Goal: Task Accomplishment & Management: Manage account settings

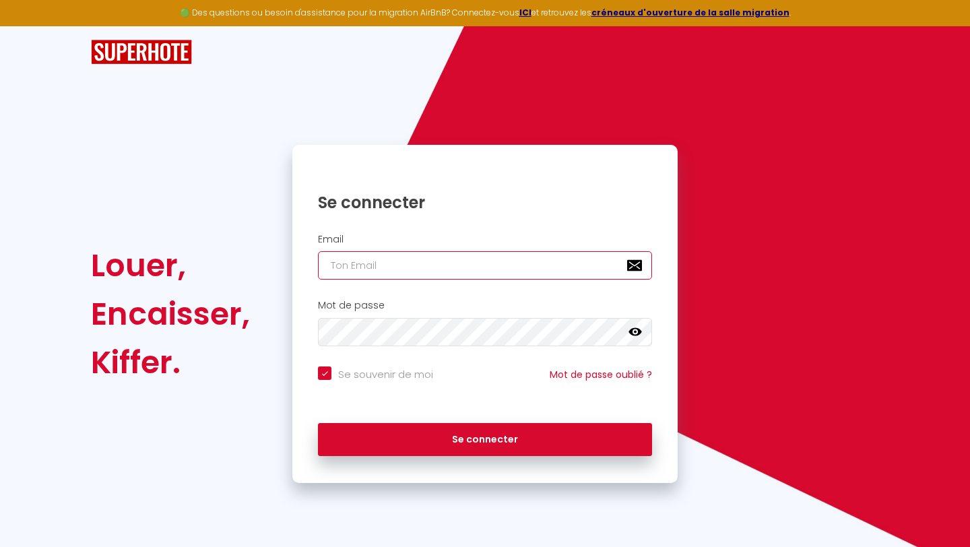
type input "[EMAIL_ADDRESS][DOMAIN_NAME]"
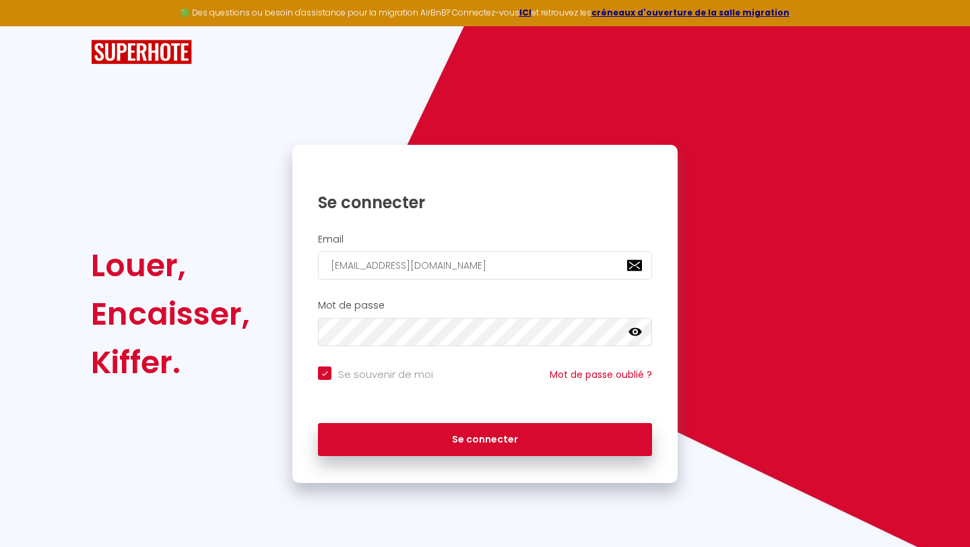
checkbox input "true"
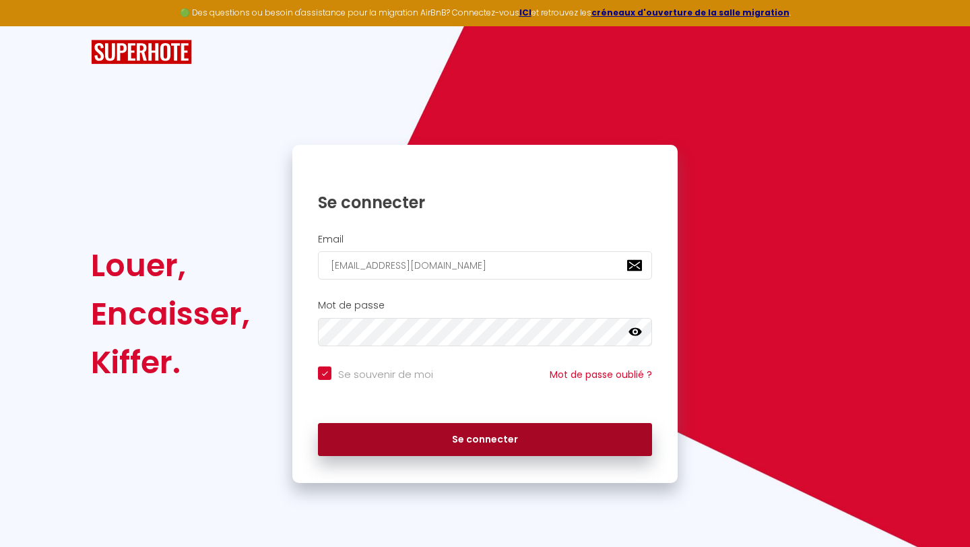
click at [399, 432] on button "Se connecter" at bounding box center [485, 440] width 334 height 34
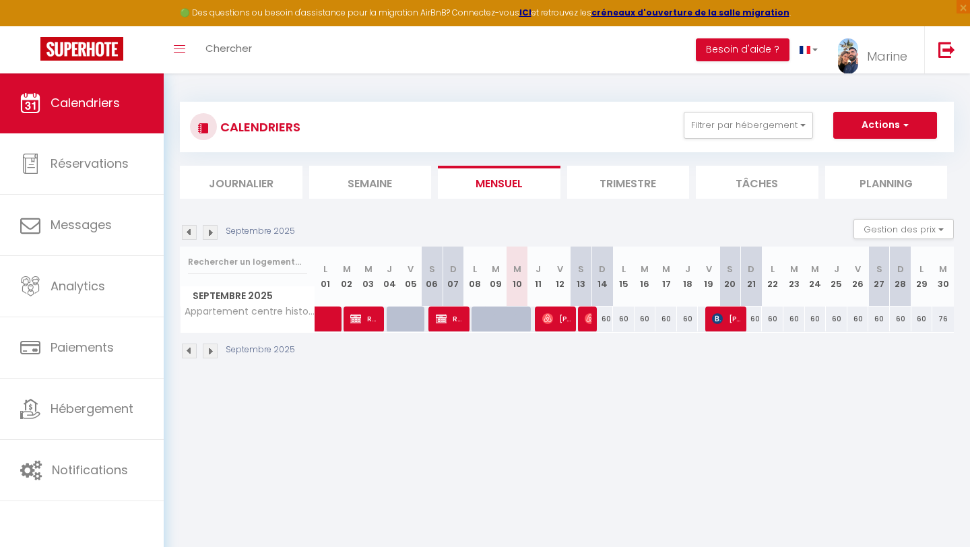
click at [889, 123] on button "Actions" at bounding box center [885, 125] width 104 height 27
click at [878, 58] on span "Marine" at bounding box center [887, 56] width 40 height 17
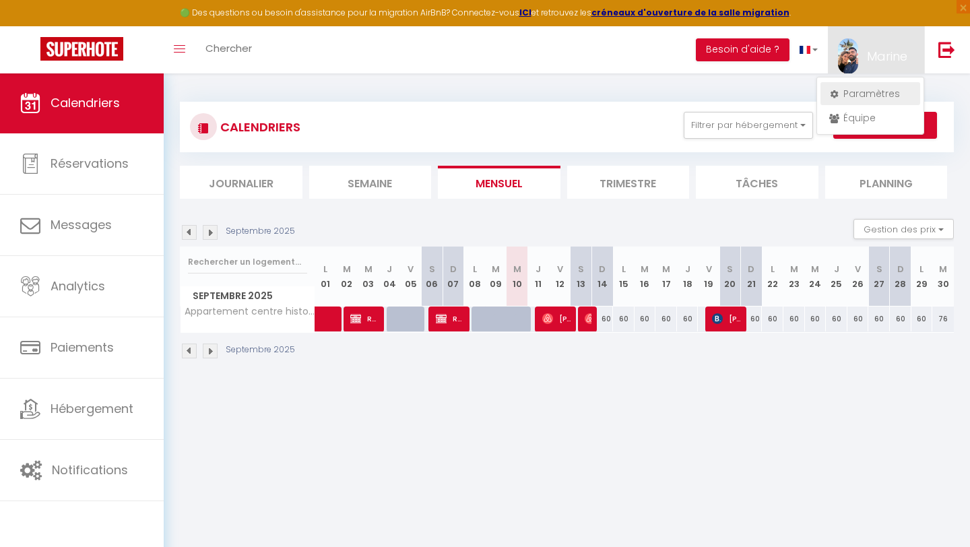
click at [859, 88] on link "Paramètres" at bounding box center [870, 93] width 100 height 23
select select "28"
select select "fr"
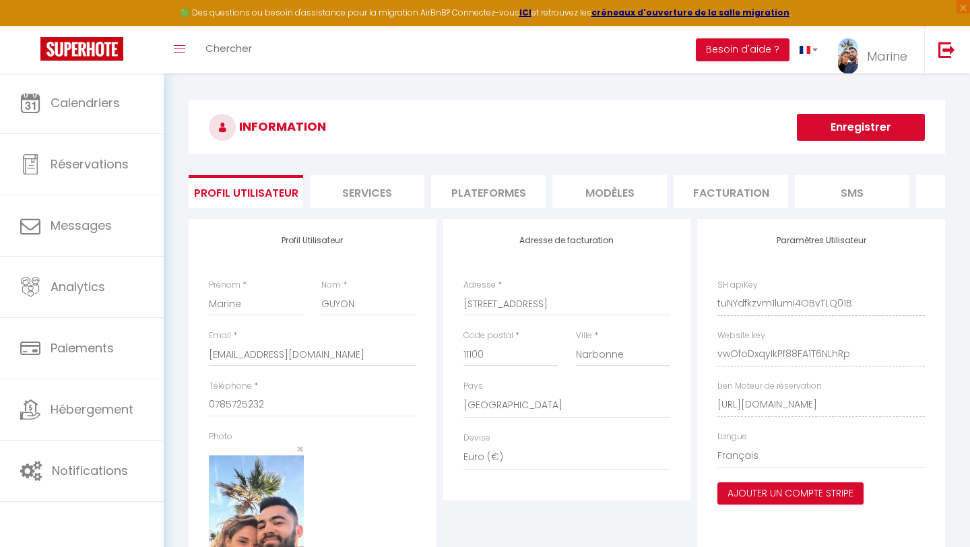
click at [463, 190] on li "Plateformes" at bounding box center [488, 191] width 115 height 33
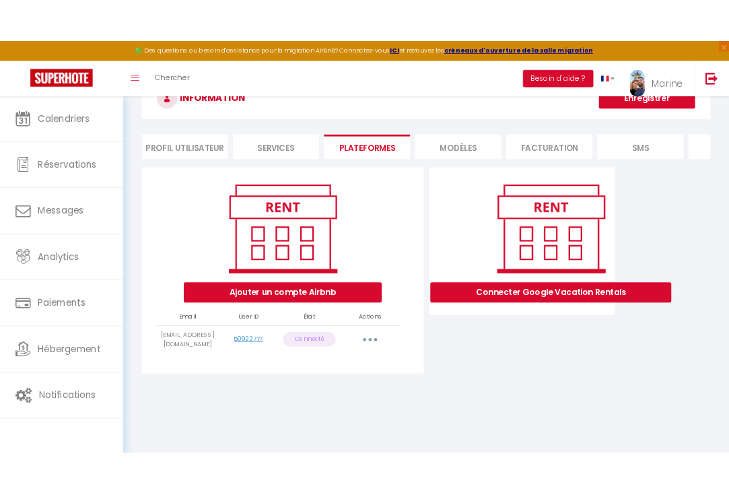
scroll to position [53, 0]
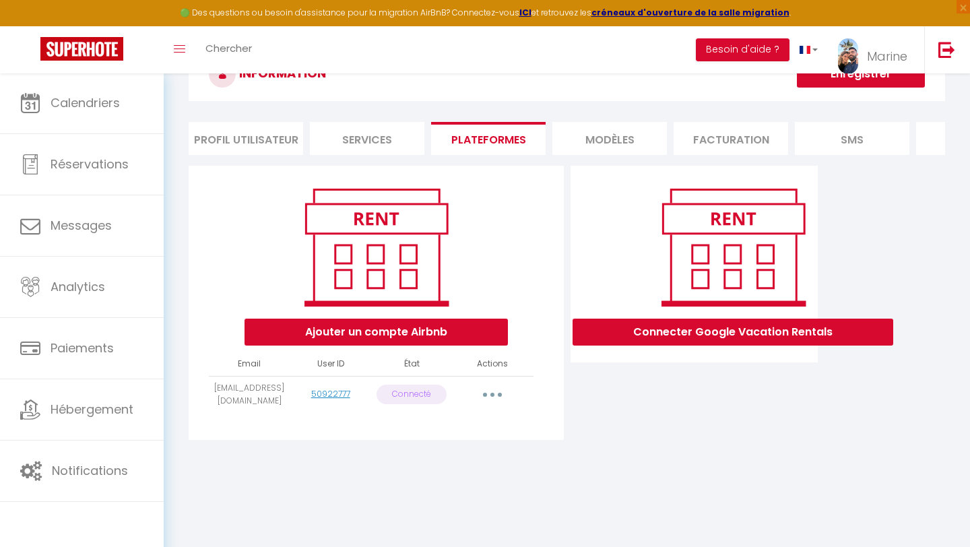
click at [431, 332] on button "Ajouter un compte Airbnb" at bounding box center [375, 332] width 263 height 27
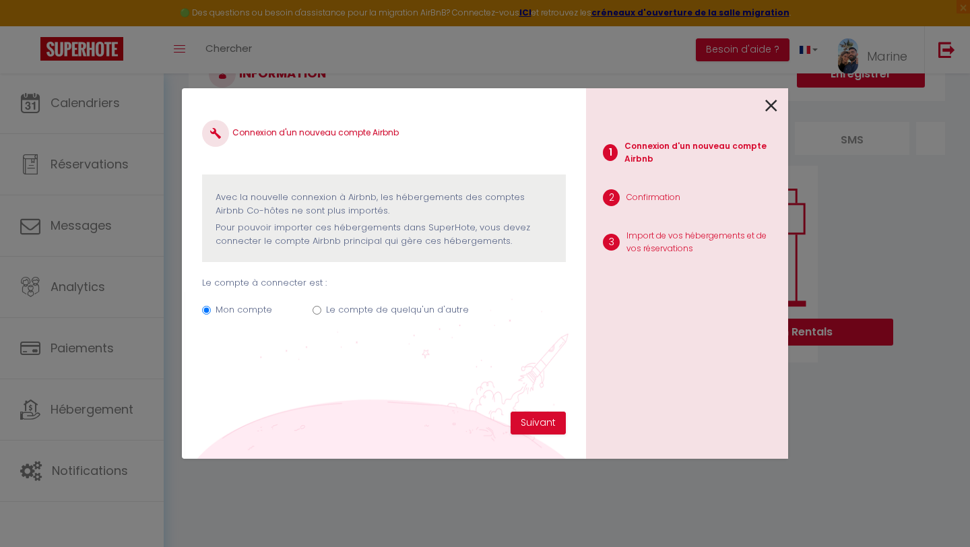
click at [393, 315] on div "Le compte de quelqu'un d'autre" at bounding box center [397, 312] width 143 height 18
click at [393, 307] on label "Le compte de quelqu'un d'autre" at bounding box center [397, 309] width 143 height 13
click at [321, 307] on input "Le compte de quelqu'un d'autre" at bounding box center [317, 310] width 9 height 9
radio input "true"
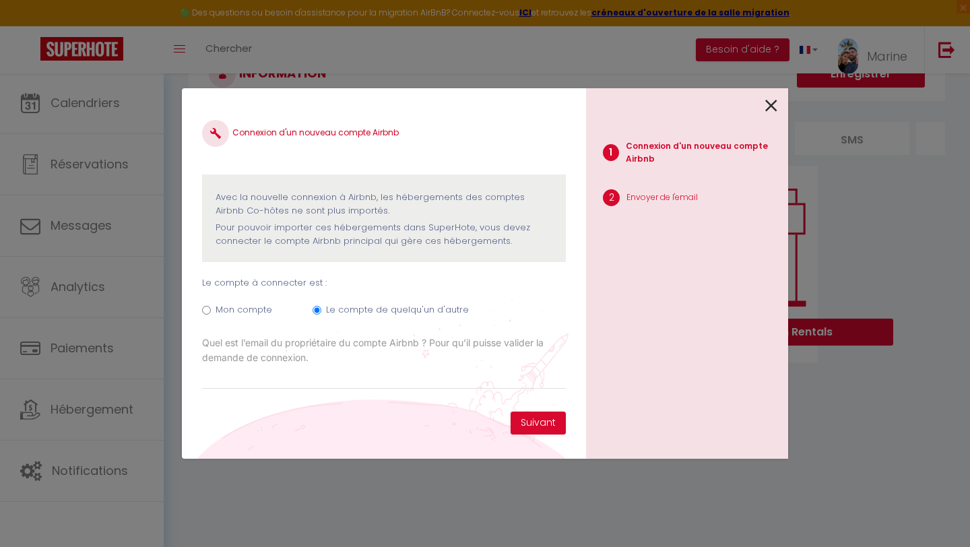
click at [232, 305] on label "Mon compte" at bounding box center [244, 309] width 57 height 13
click at [211, 306] on input "Mon compte" at bounding box center [206, 310] width 9 height 9
radio input "true"
radio input "false"
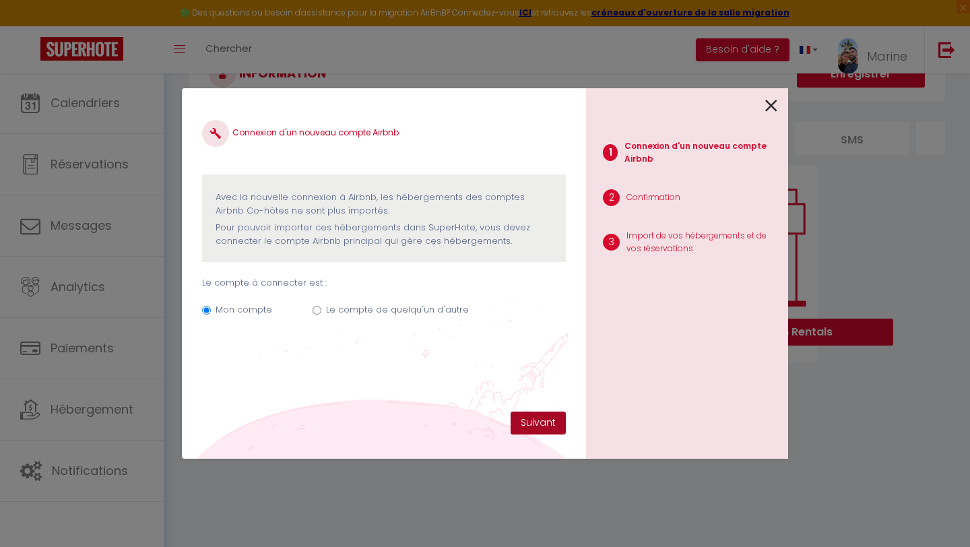
click at [517, 424] on button "Suivant" at bounding box center [538, 423] width 55 height 23
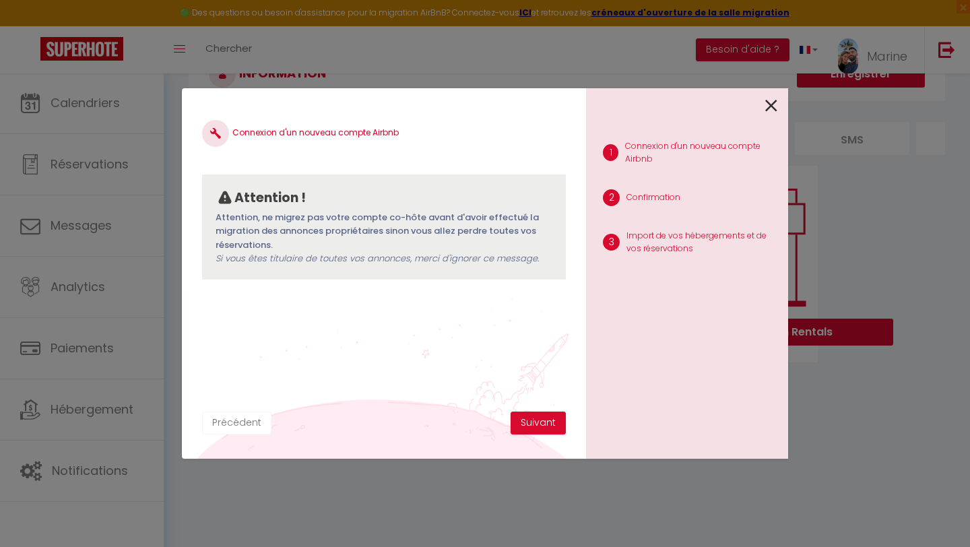
click at [223, 422] on button "Précédent" at bounding box center [236, 423] width 69 height 23
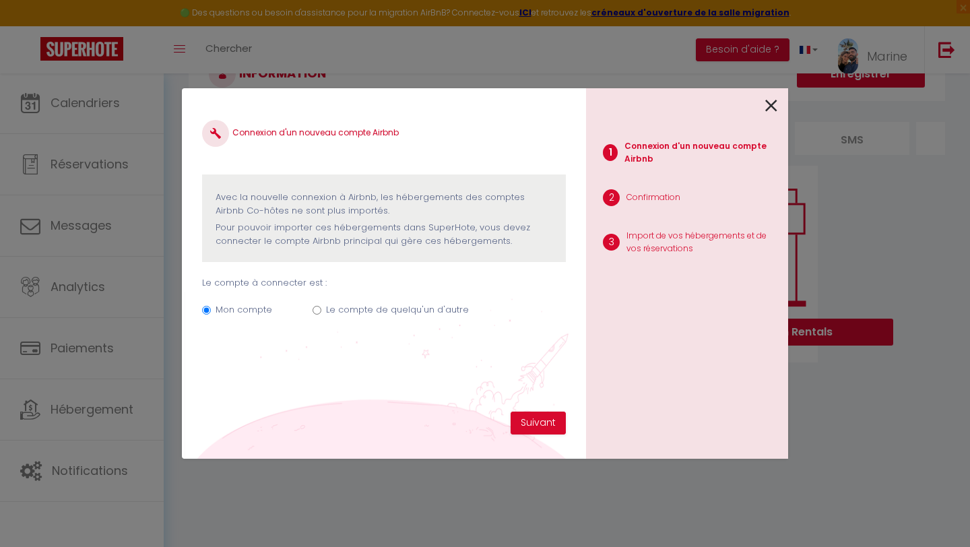
click at [772, 102] on icon at bounding box center [771, 106] width 12 height 20
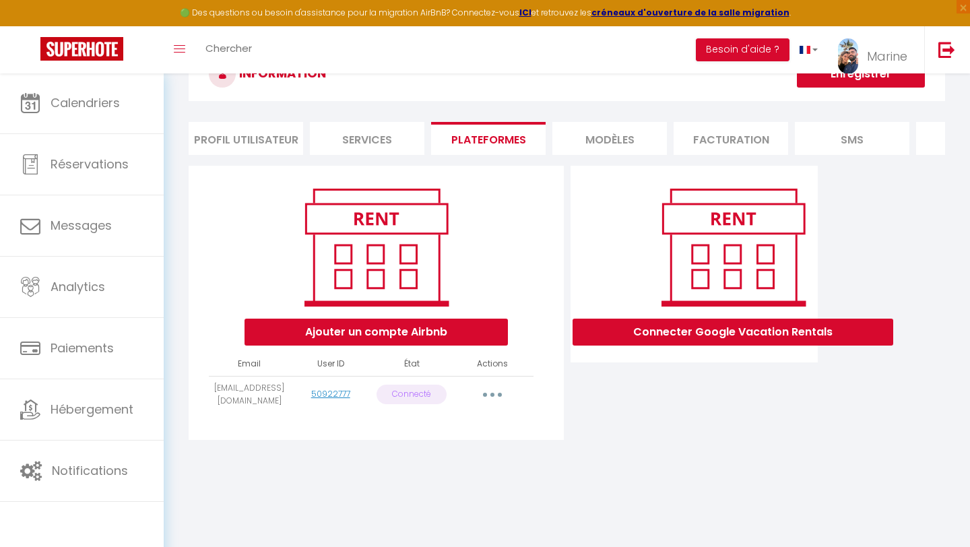
click at [485, 387] on button "button" at bounding box center [493, 395] width 38 height 22
click at [442, 466] on link "Reconnecter le compte" at bounding box center [432, 473] width 149 height 23
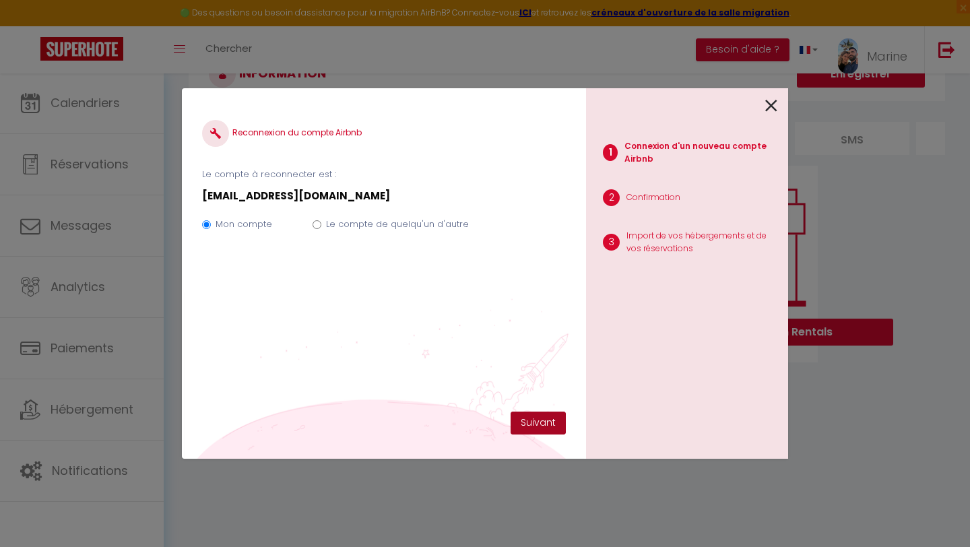
click at [535, 414] on button "Suivant" at bounding box center [538, 423] width 55 height 23
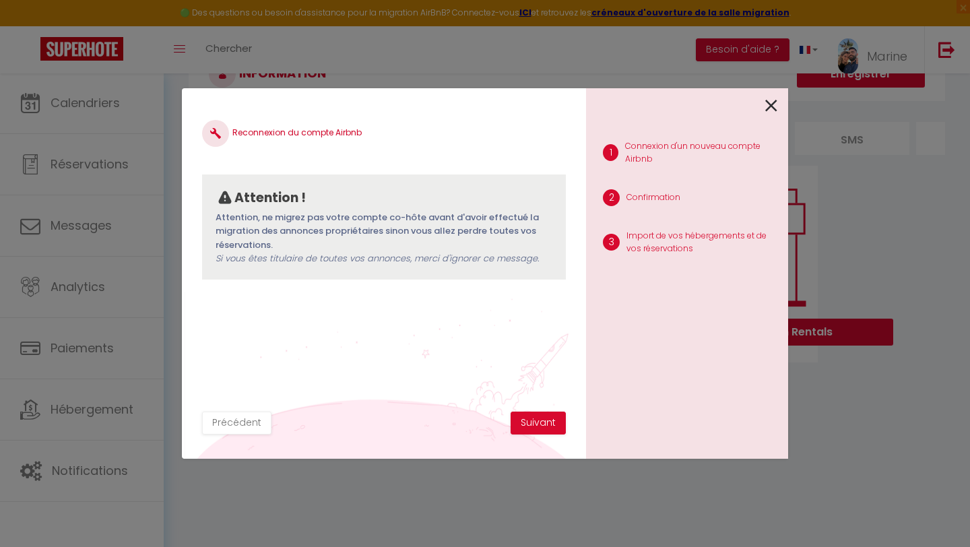
click at [535, 414] on button "Suivant" at bounding box center [538, 423] width 55 height 23
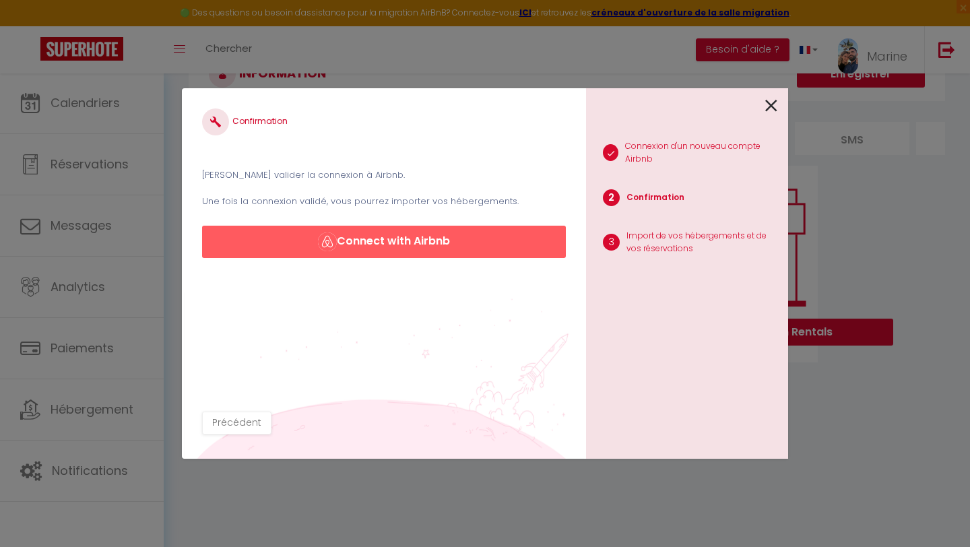
click at [474, 244] on button "Connect with Airbnb" at bounding box center [384, 242] width 364 height 32
click at [424, 243] on button "Connect with Airbnb" at bounding box center [384, 242] width 364 height 32
click at [428, 244] on button "Connect with Airbnb" at bounding box center [384, 242] width 364 height 32
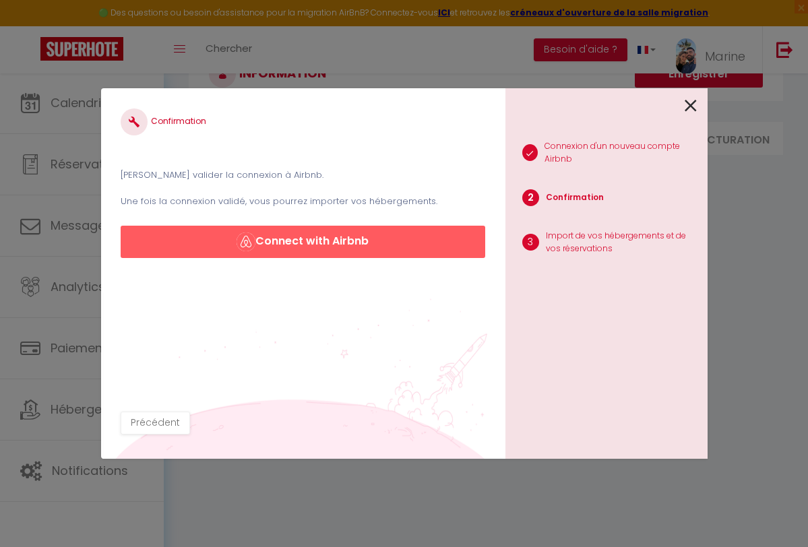
click at [313, 238] on button "Connect with Airbnb" at bounding box center [303, 242] width 364 height 32
